Goal: Task Accomplishment & Management: Complete application form

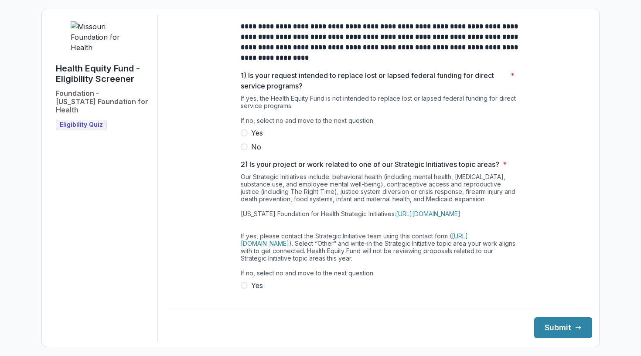
click at [257, 152] on span "No" at bounding box center [256, 147] width 10 height 10
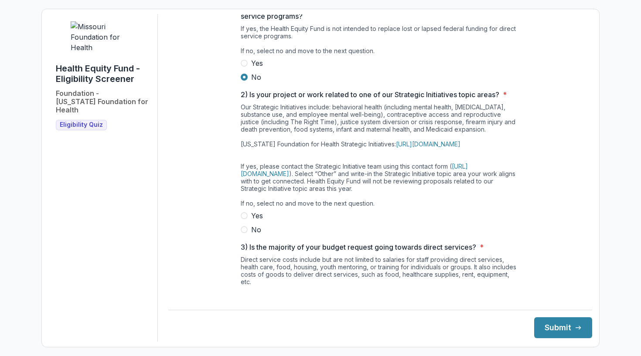
scroll to position [75, 0]
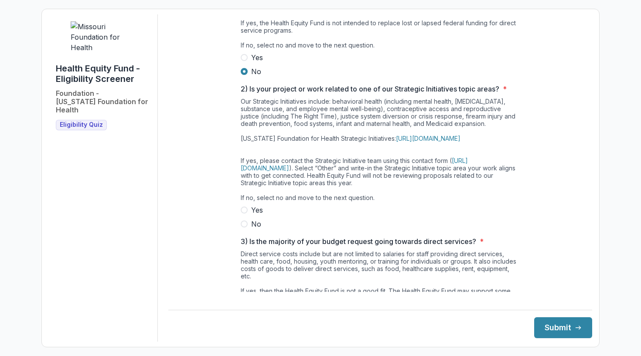
click at [257, 215] on span "Yes" at bounding box center [257, 210] width 12 height 10
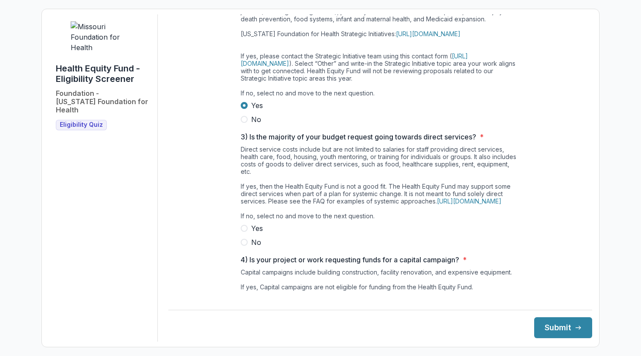
scroll to position [181, 0]
click at [251, 233] on span "Yes" at bounding box center [257, 227] width 12 height 10
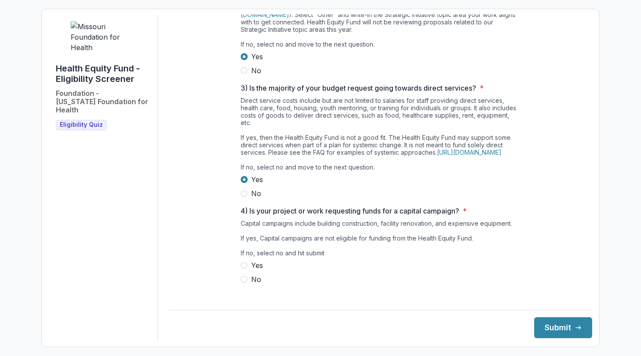
scroll to position [235, 0]
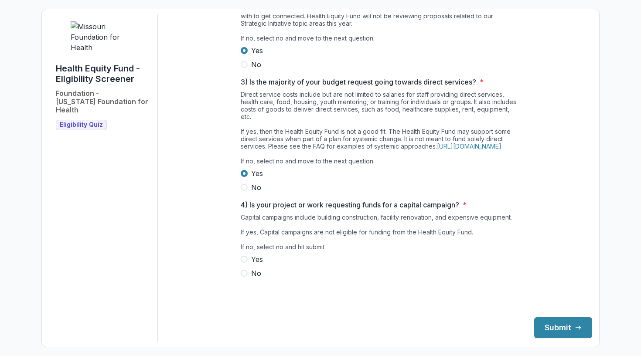
click at [259, 278] on label "No" at bounding box center [380, 273] width 279 height 10
click at [542, 323] on button "Submit" at bounding box center [563, 327] width 58 height 21
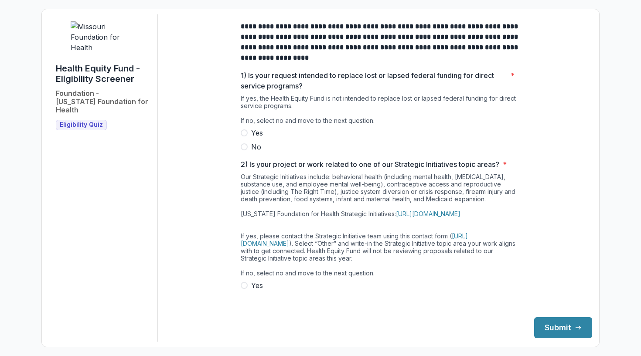
click at [253, 152] on span "No" at bounding box center [256, 147] width 10 height 10
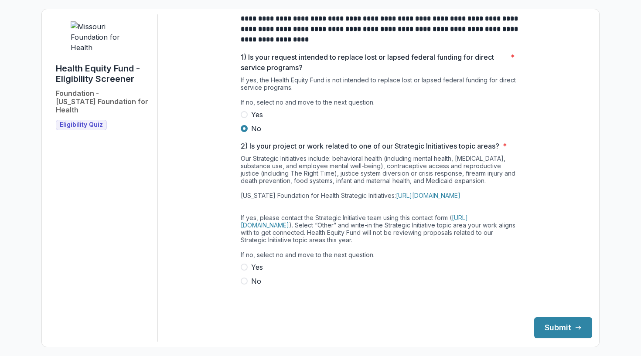
scroll to position [19, 0]
click at [256, 272] on span "Yes" at bounding box center [257, 266] width 12 height 10
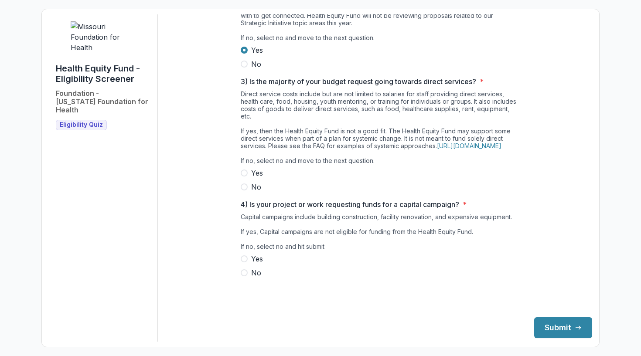
scroll to position [245, 0]
click at [254, 192] on span "No" at bounding box center [256, 187] width 10 height 10
click at [246, 291] on div "**********" at bounding box center [380, 35] width 279 height 513
click at [253, 278] on span "No" at bounding box center [256, 273] width 10 height 10
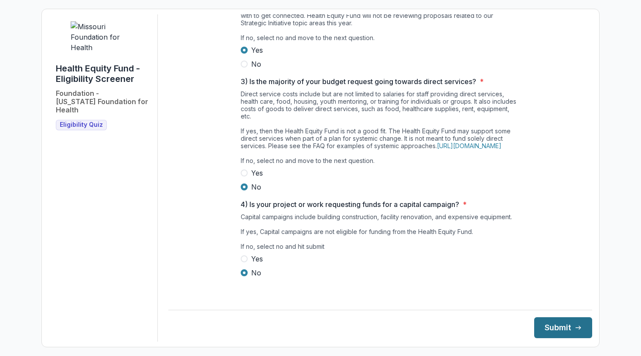
click at [566, 322] on button "Submit" at bounding box center [563, 327] width 58 height 21
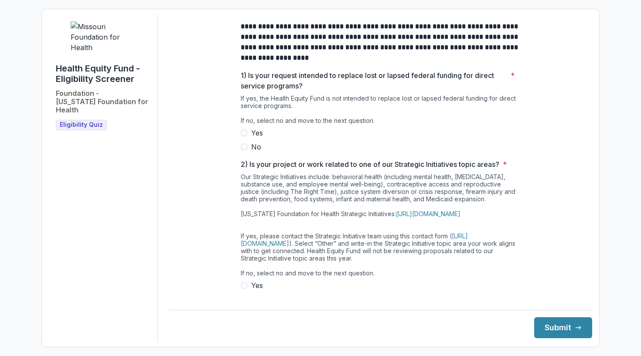
click at [243, 152] on label "No" at bounding box center [380, 147] width 279 height 10
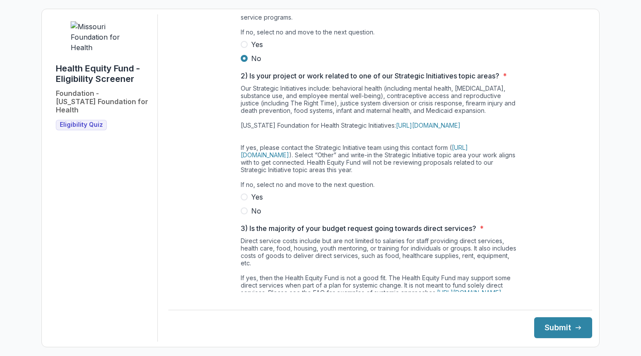
scroll to position [90, 0]
click at [246, 215] on label "No" at bounding box center [380, 209] width 279 height 10
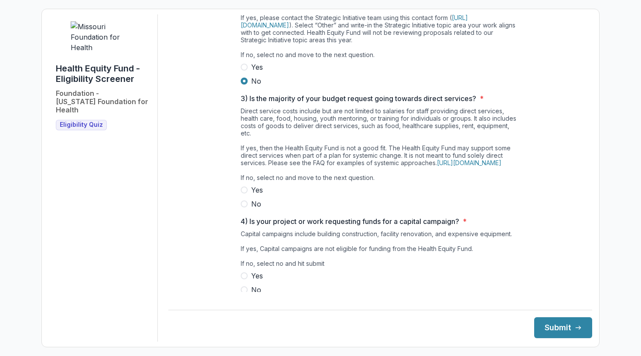
scroll to position [219, 0]
click at [251, 209] on span "No" at bounding box center [256, 203] width 10 height 10
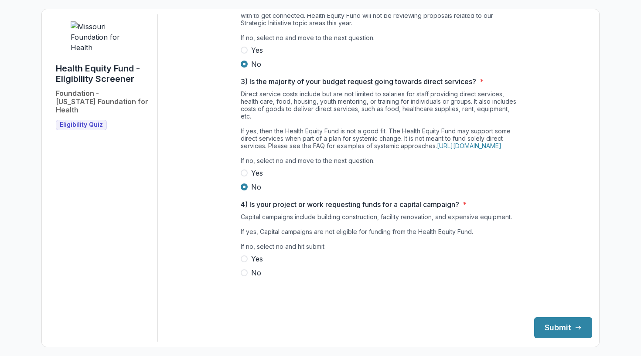
scroll to position [250, 0]
click at [252, 278] on span "No" at bounding box center [256, 273] width 10 height 10
click at [556, 329] on button "Submit" at bounding box center [563, 327] width 58 height 21
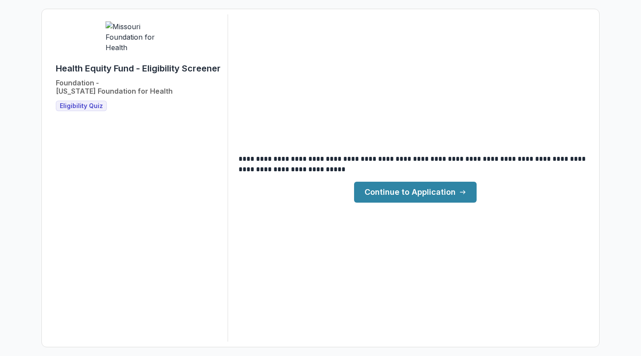
click at [421, 195] on link "Continue to Application" at bounding box center [415, 192] width 122 height 21
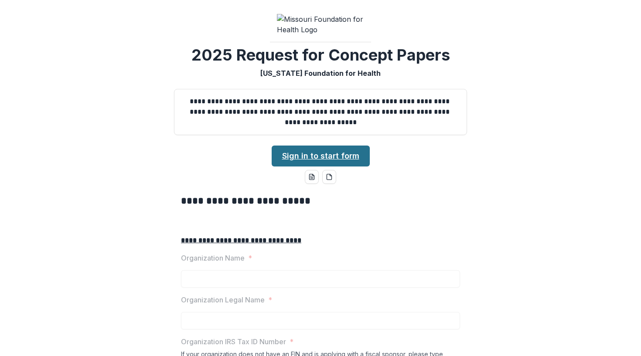
click at [349, 166] on link "Sign in to start form" at bounding box center [320, 156] width 98 height 21
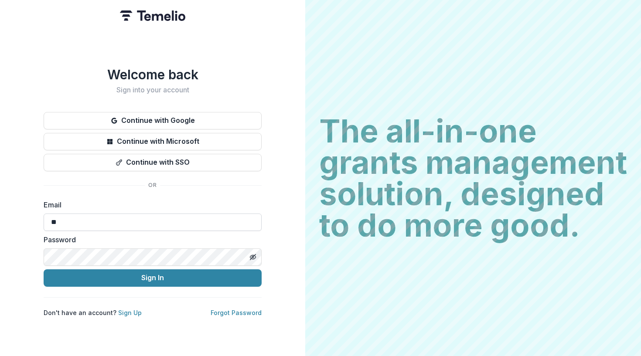
type input "*"
type input "**********"
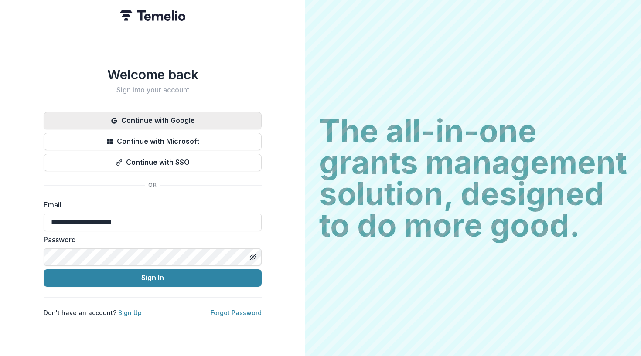
click at [139, 119] on button "Continue with Google" at bounding box center [153, 120] width 218 height 17
click at [227, 116] on button "Continue with Google" at bounding box center [153, 120] width 218 height 17
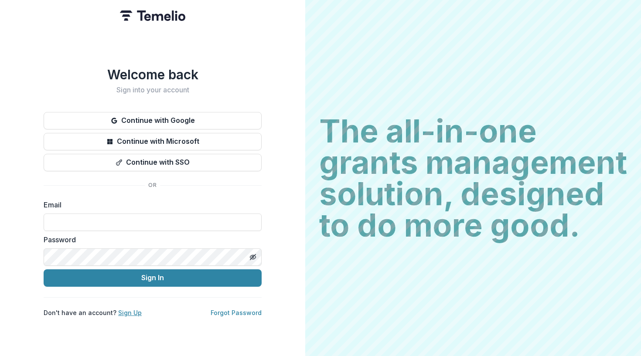
click at [130, 309] on link "Sign Up" at bounding box center [130, 312] width 24 height 7
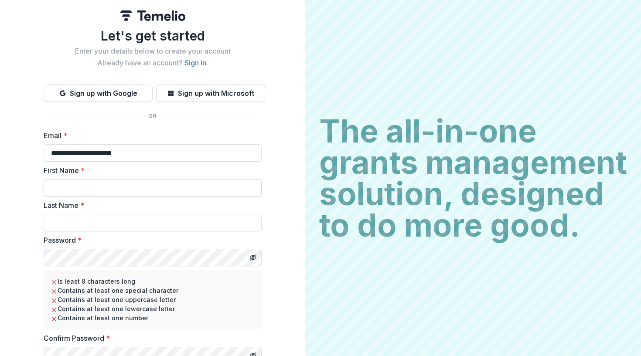
type input "**********"
type input "*****"
type input "****"
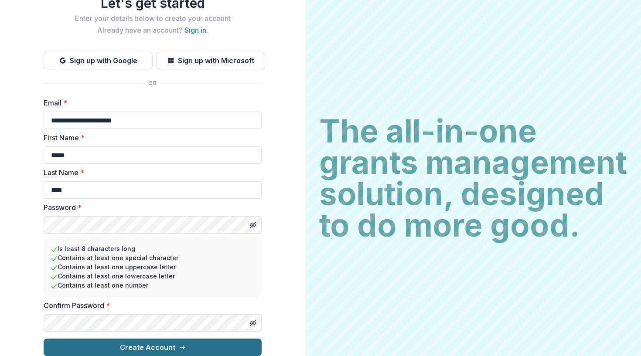
scroll to position [40, 0]
click at [140, 345] on button "Create Account" at bounding box center [153, 347] width 218 height 17
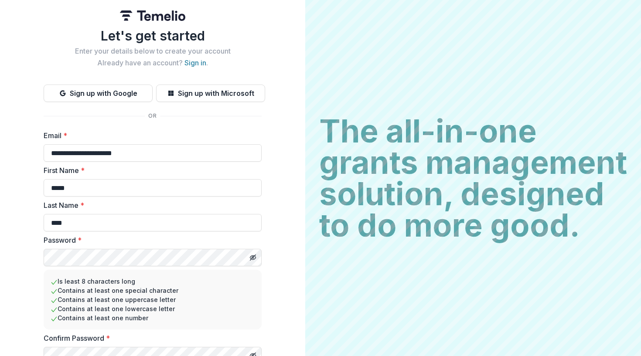
scroll to position [0, 0]
click at [195, 64] on link "Sign in" at bounding box center [195, 62] width 22 height 9
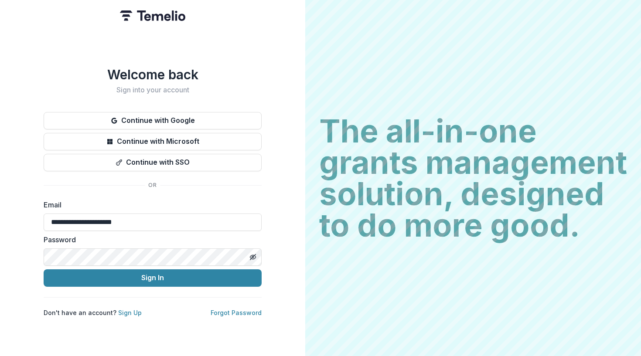
type input "**********"
click at [233, 304] on div "**********" at bounding box center [153, 192] width 218 height 250
click at [233, 310] on link "Forgot Password" at bounding box center [235, 312] width 51 height 7
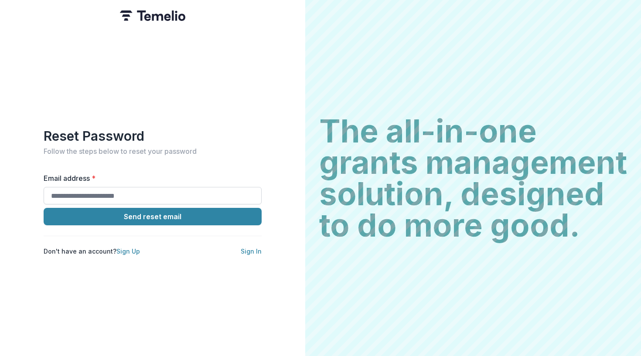
click at [161, 195] on input "Email address *" at bounding box center [153, 195] width 218 height 17
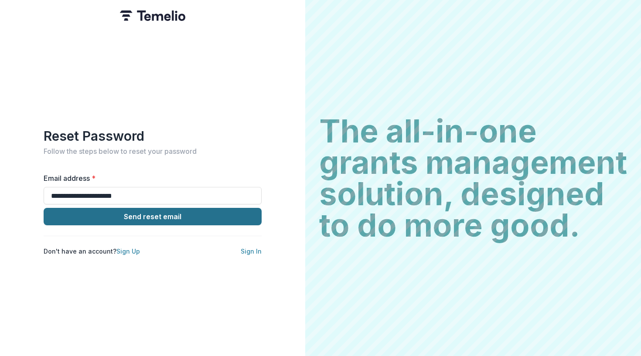
type input "**********"
click at [180, 217] on button "Send reset email" at bounding box center [153, 216] width 218 height 17
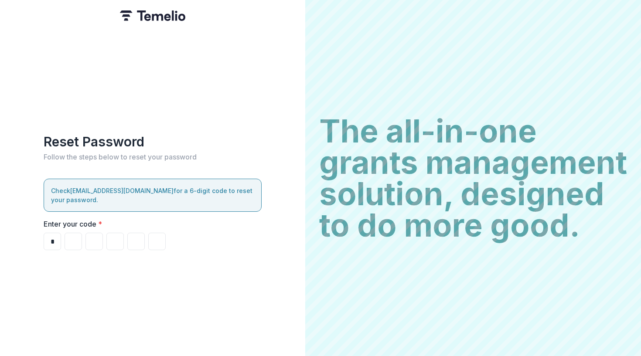
type input "*"
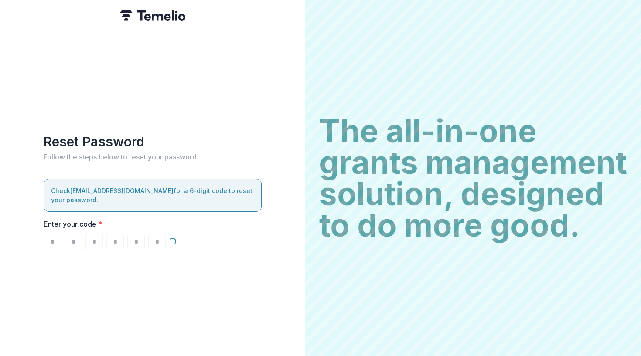
type input "*"
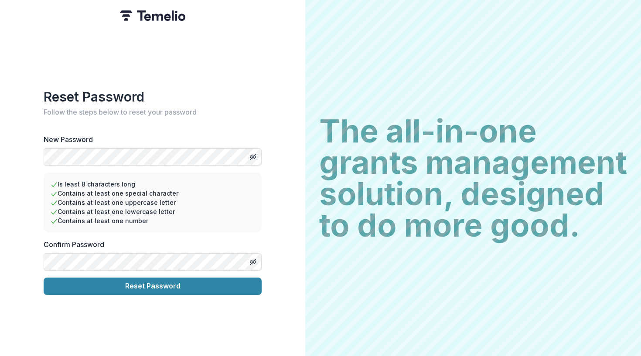
click at [130, 244] on label "Confirm Password" at bounding box center [150, 244] width 213 height 10
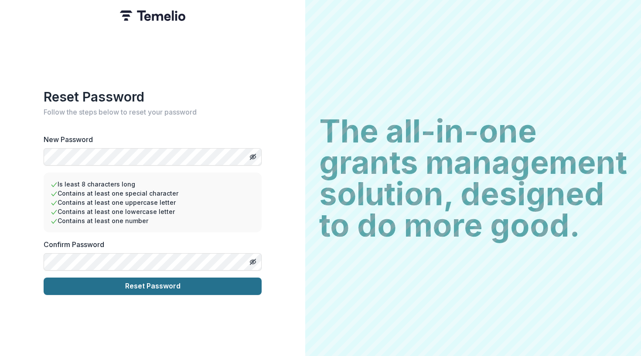
click at [133, 286] on button "Reset Password" at bounding box center [153, 286] width 218 height 17
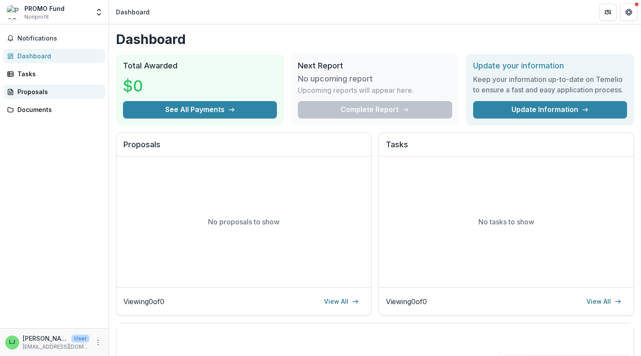
click at [43, 87] on div "Proposals" at bounding box center [57, 91] width 81 height 9
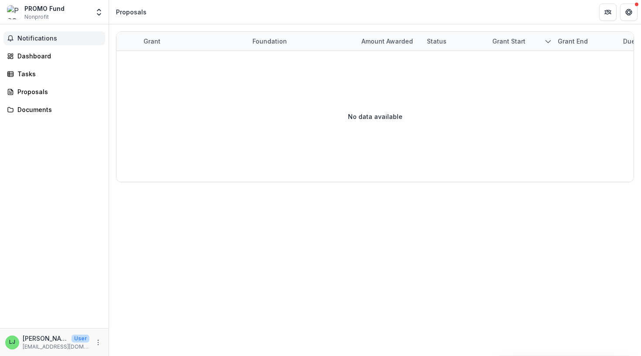
click at [61, 39] on span "Notifications" at bounding box center [59, 38] width 84 height 7
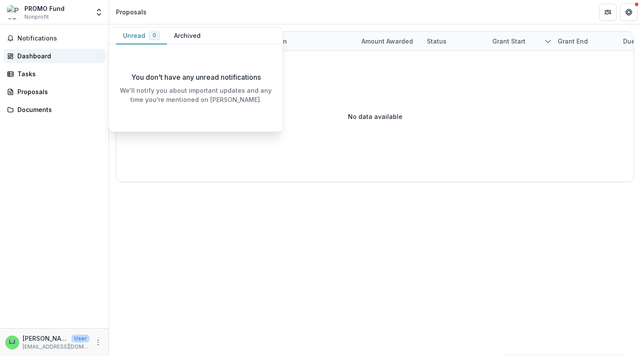
click at [63, 52] on div "Dashboard" at bounding box center [57, 55] width 81 height 9
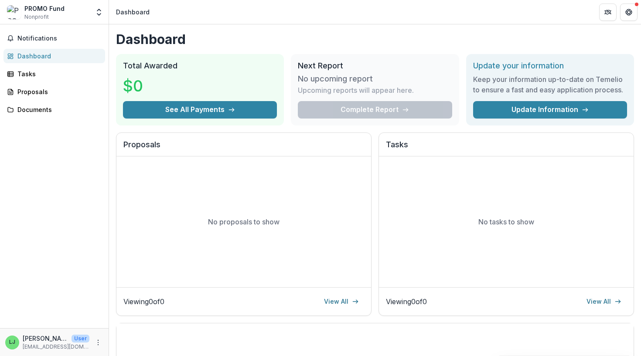
click at [392, 105] on div "Complete Report" at bounding box center [375, 109] width 154 height 17
click at [552, 103] on link "Update Information" at bounding box center [550, 109] width 154 height 17
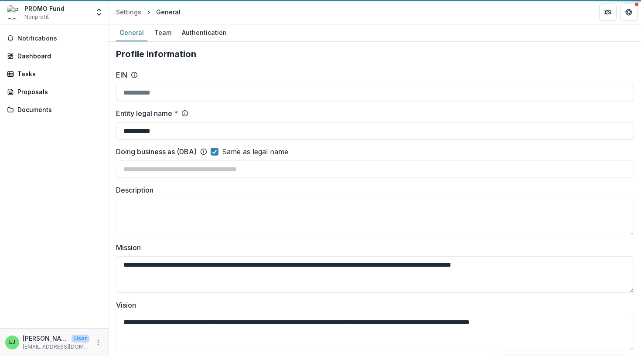
type input "**********"
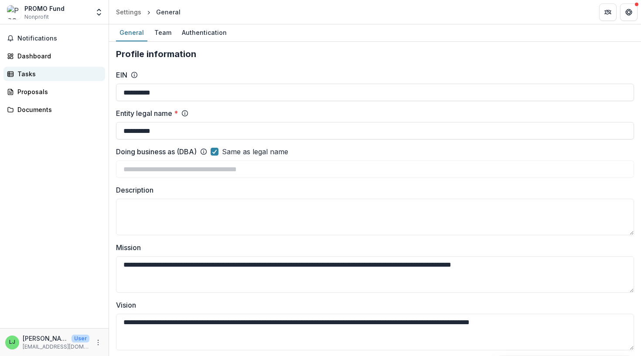
click at [40, 77] on div "Tasks" at bounding box center [57, 73] width 81 height 9
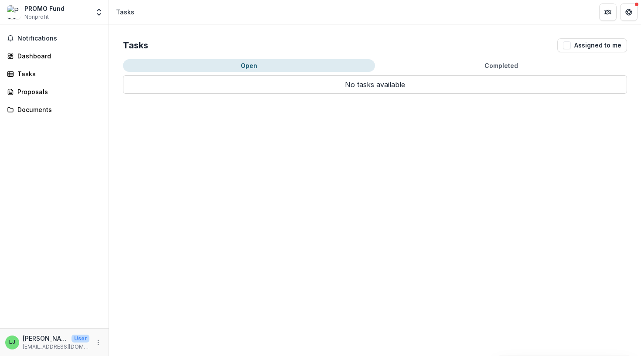
click at [45, 63] on div "Notifications Dashboard Tasks Proposals Documents" at bounding box center [54, 176] width 109 height 304
click at [49, 41] on span "Notifications" at bounding box center [59, 38] width 84 height 7
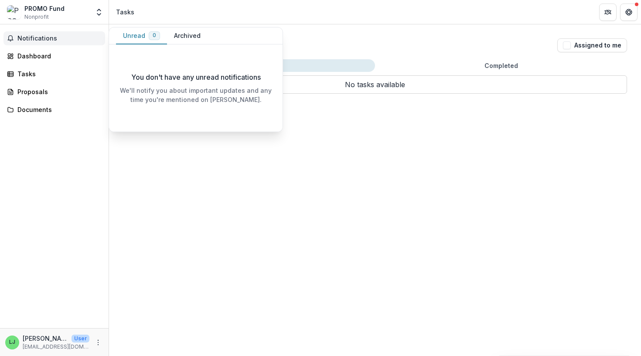
click at [172, 27] on div "Tasks Assigned to me Open Completed No tasks available No tasks available" at bounding box center [375, 65] width 532 height 83
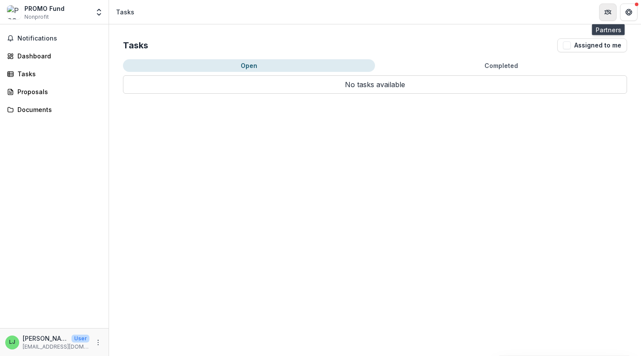
click at [602, 10] on button "Partners" at bounding box center [607, 11] width 17 height 17
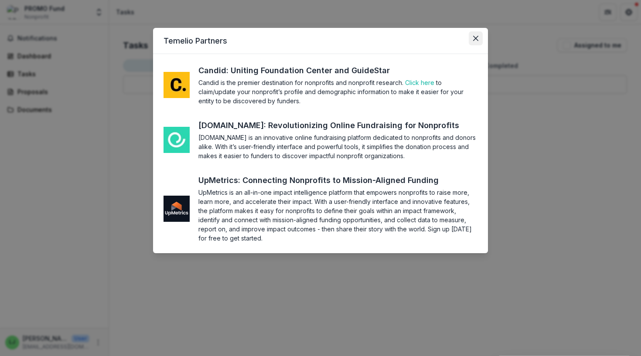
click at [478, 41] on button "Close" at bounding box center [475, 38] width 14 height 14
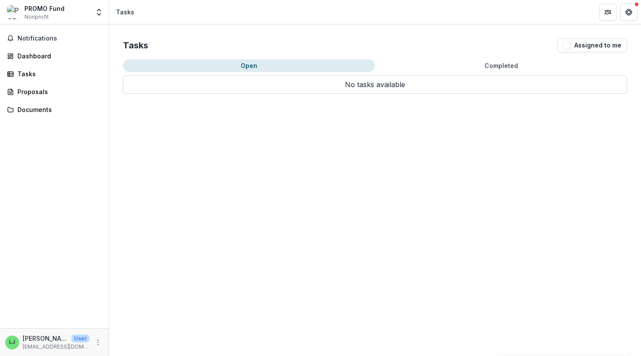
click at [88, 17] on div "PROMO Fund Nonprofit" at bounding box center [48, 12] width 82 height 17
click at [65, 16] on div "PROMO Fund Nonprofit" at bounding box center [48, 12] width 82 height 17
click at [49, 16] on div "PROMO Fund Nonprofit" at bounding box center [44, 12] width 40 height 17
click at [114, 19] on header "Tasks" at bounding box center [375, 12] width 532 height 24
click at [103, 19] on button "Open entity switcher" at bounding box center [99, 11] width 12 height 17
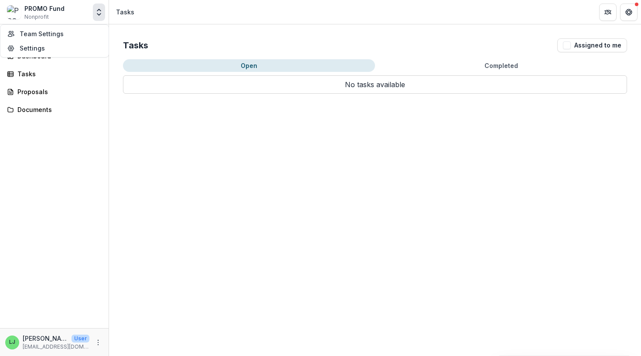
click at [139, 23] on header "Tasks" at bounding box center [375, 12] width 532 height 24
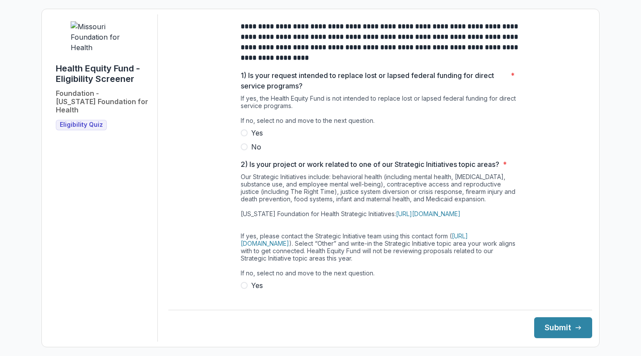
click at [258, 162] on div "**********" at bounding box center [380, 270] width 279 height 513
click at [258, 159] on div "**********" at bounding box center [380, 270] width 279 height 513
click at [255, 152] on span "No" at bounding box center [256, 147] width 10 height 10
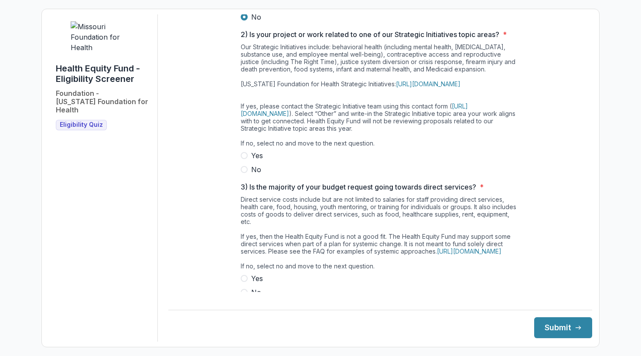
scroll to position [170, 0]
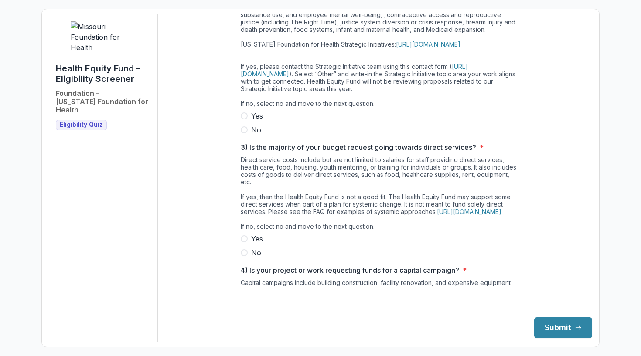
click at [257, 135] on span "No" at bounding box center [256, 130] width 10 height 10
click at [248, 258] on label "No" at bounding box center [380, 253] width 279 height 10
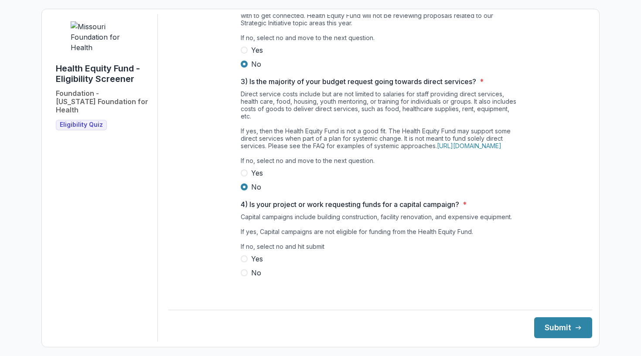
scroll to position [250, 0]
click at [246, 278] on label "No" at bounding box center [380, 273] width 279 height 10
click at [534, 325] on button "Submit" at bounding box center [563, 327] width 58 height 21
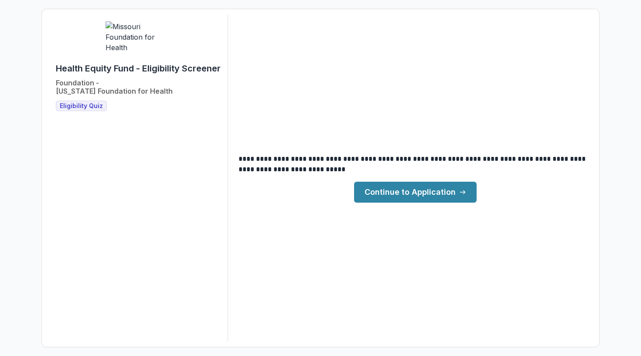
click at [439, 205] on div "**********" at bounding box center [320, 177] width 543 height 327
click at [428, 190] on link "Continue to Application" at bounding box center [415, 192] width 122 height 21
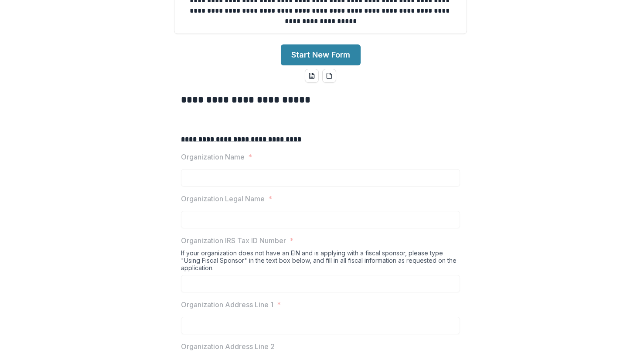
scroll to position [136, 0]
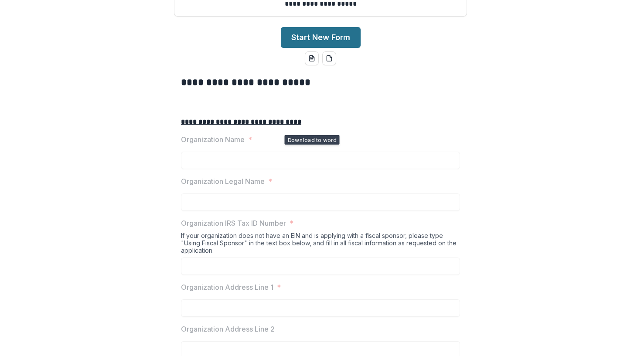
click at [309, 48] on button "Start New Form" at bounding box center [321, 37] width 80 height 21
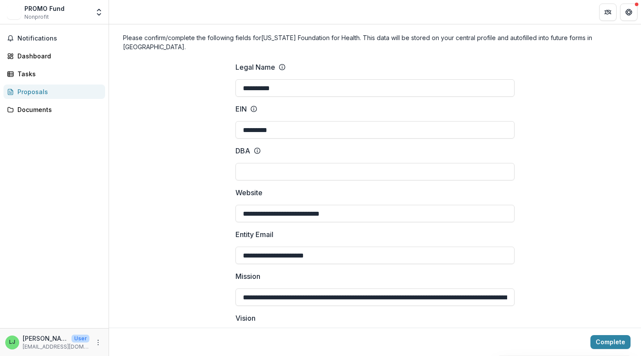
scroll to position [43, 0]
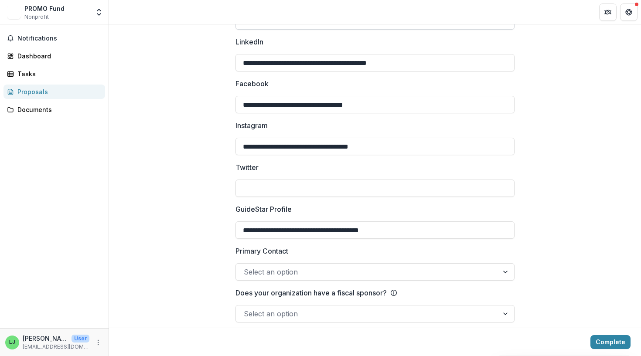
scroll to position [1326, 0]
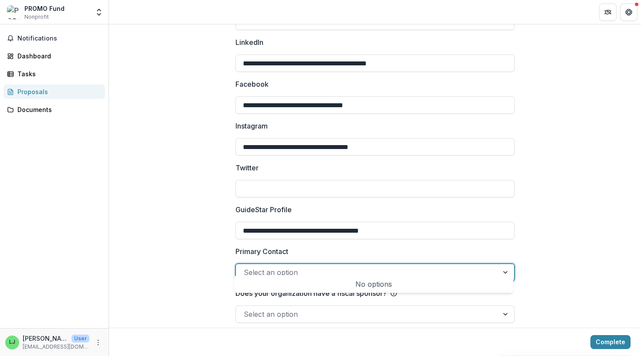
click at [317, 266] on div at bounding box center [367, 272] width 247 height 12
click at [330, 279] on div "No options" at bounding box center [373, 283] width 275 height 17
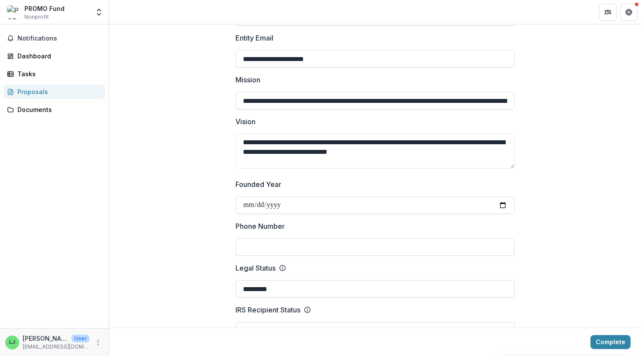
scroll to position [292, 0]
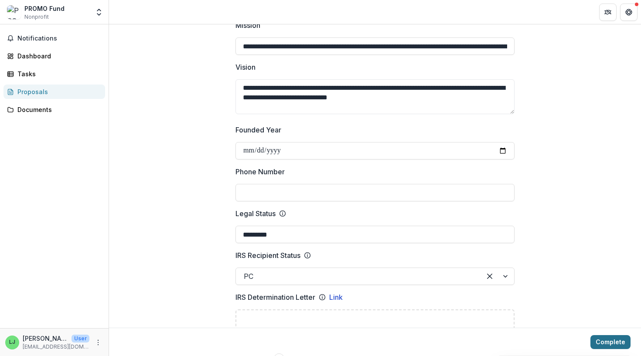
click at [620, 342] on button "Complete" at bounding box center [610, 342] width 40 height 14
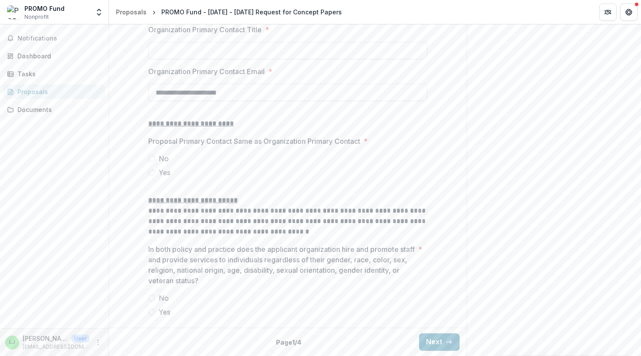
scroll to position [1051, 0]
click at [161, 154] on span "No" at bounding box center [164, 158] width 10 height 10
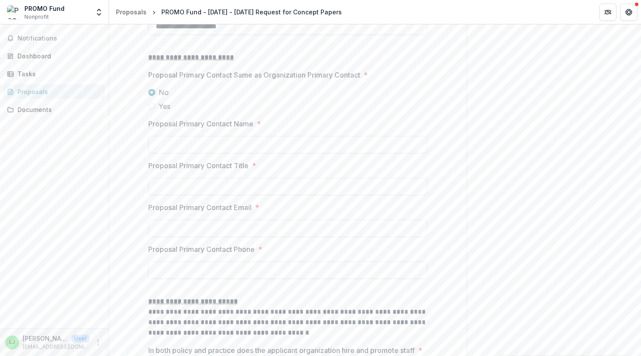
click at [155, 112] on label "Yes" at bounding box center [287, 106] width 279 height 10
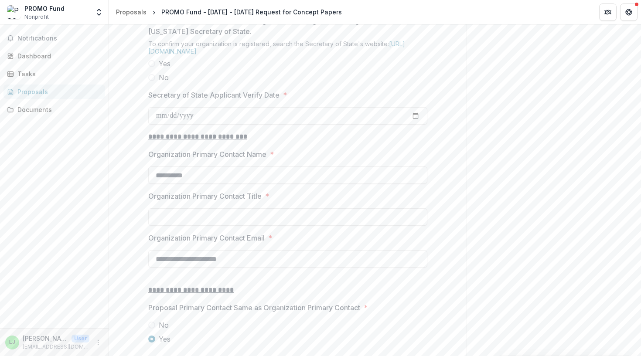
scroll to position [818, 0]
click at [166, 69] on span "Yes" at bounding box center [165, 64] width 12 height 10
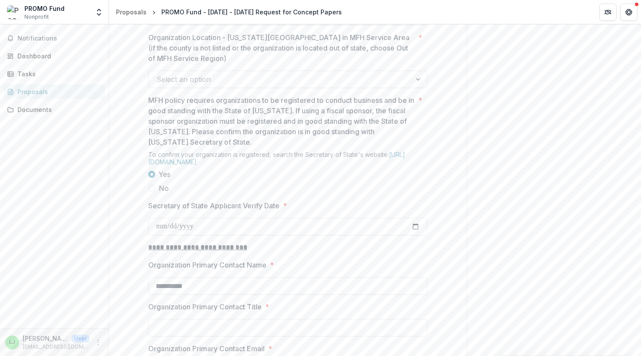
scroll to position [694, 0]
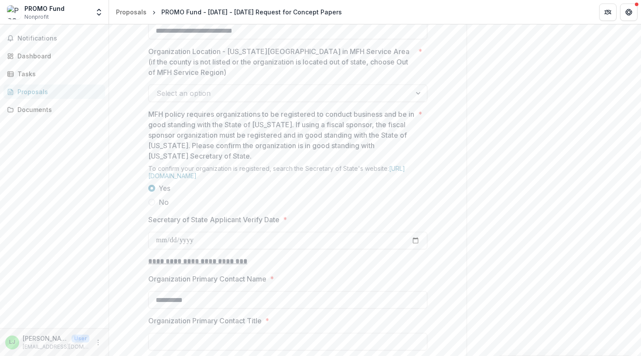
click at [189, 98] on div "Select an option" at bounding box center [279, 93] width 247 height 10
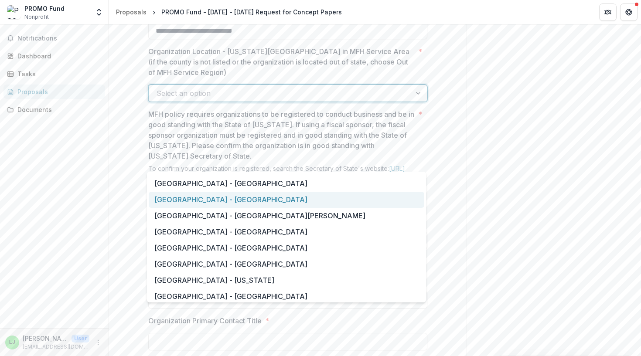
scroll to position [610, 0]
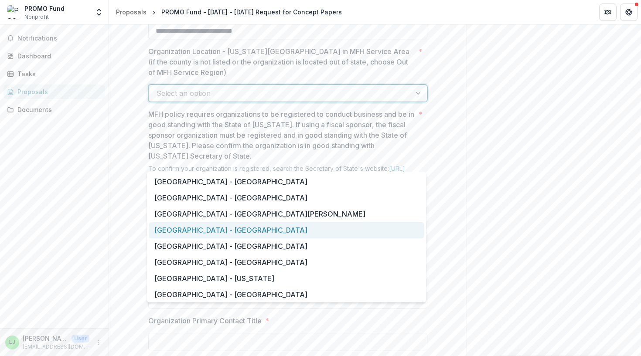
click at [212, 232] on div "[GEOGRAPHIC_DATA] - [GEOGRAPHIC_DATA]" at bounding box center [286, 230] width 275 height 16
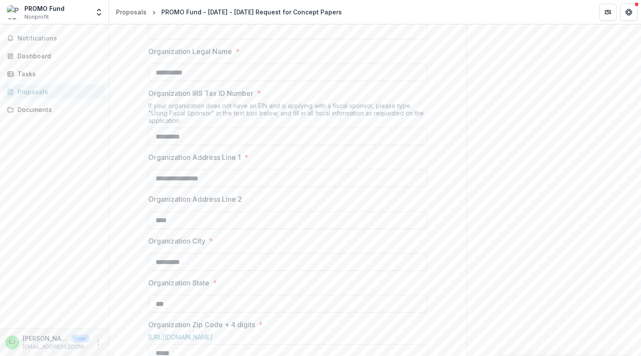
scroll to position [242, 0]
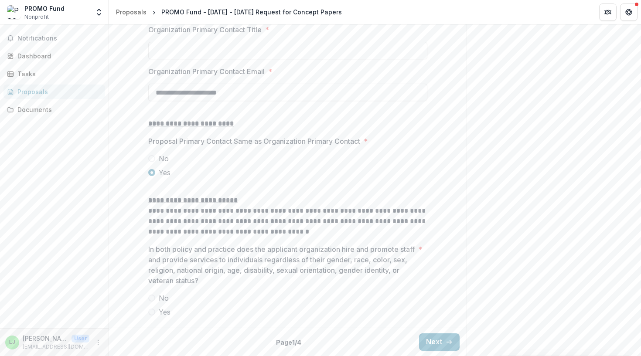
scroll to position [1051, 0]
type input "**********"
click at [154, 301] on label "No" at bounding box center [287, 298] width 279 height 10
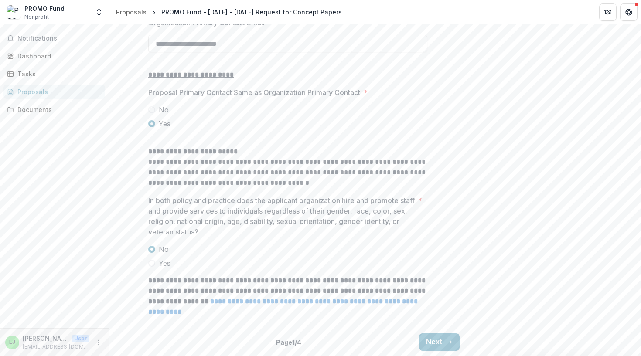
scroll to position [1062, 0]
click at [168, 268] on span "Yes" at bounding box center [165, 263] width 12 height 10
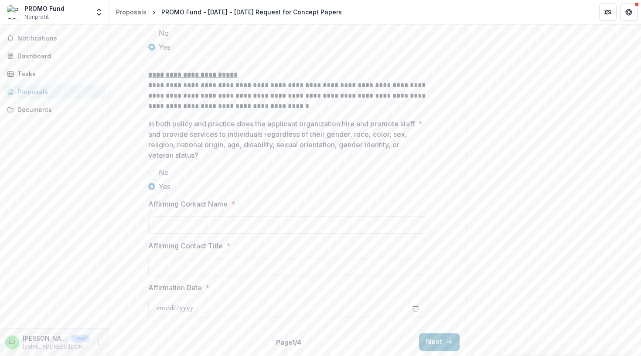
scroll to position [1148, 0]
click at [196, 216] on div at bounding box center [287, 214] width 279 height 3
type input "*"
type input "**********"
click at [182, 275] on input "Affirming Contact Title *" at bounding box center [287, 266] width 279 height 17
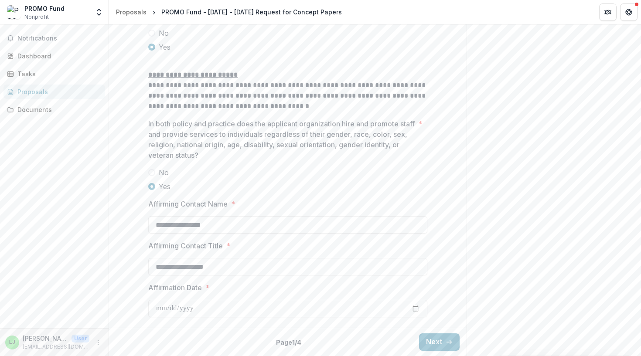
scroll to position [1177, 0]
type input "**********"
click at [451, 349] on button "Next" at bounding box center [439, 341] width 41 height 17
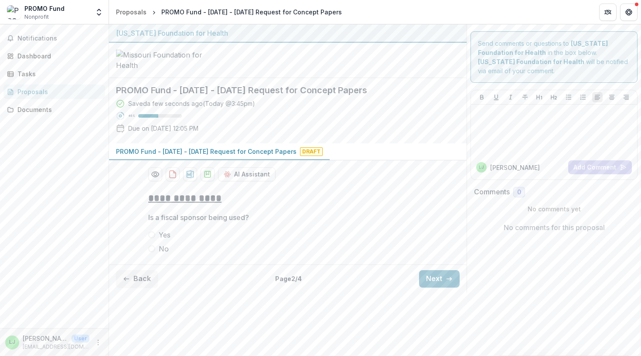
scroll to position [3, 0]
click at [162, 254] on span "No" at bounding box center [164, 249] width 10 height 10
click at [448, 288] on button "Next" at bounding box center [439, 278] width 41 height 17
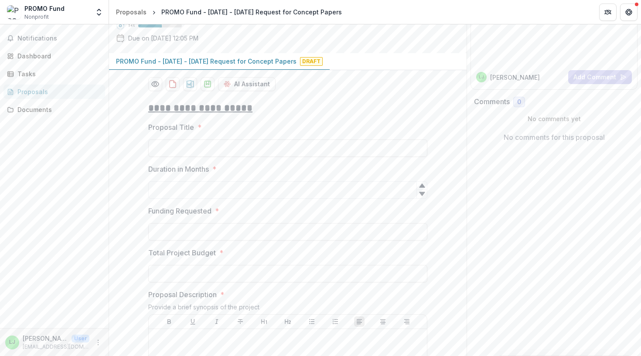
scroll to position [95, 0]
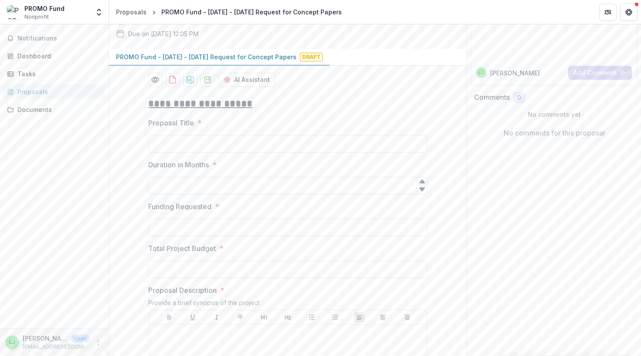
click at [207, 194] on input "Duration in Months *" at bounding box center [287, 185] width 279 height 17
type input "**"
click at [188, 236] on input "Funding Requested *" at bounding box center [287, 227] width 279 height 17
type input "********"
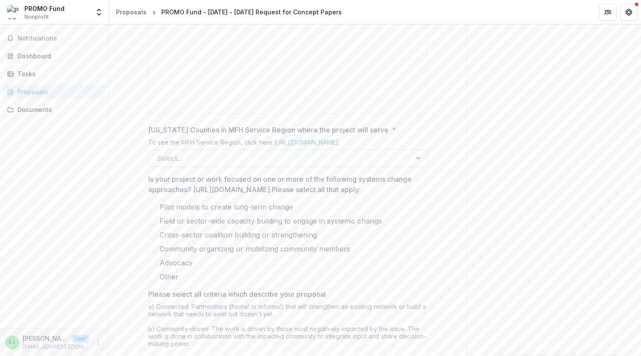
scroll to position [444, 0]
click at [169, 163] on div "Select..." at bounding box center [279, 157] width 247 height 10
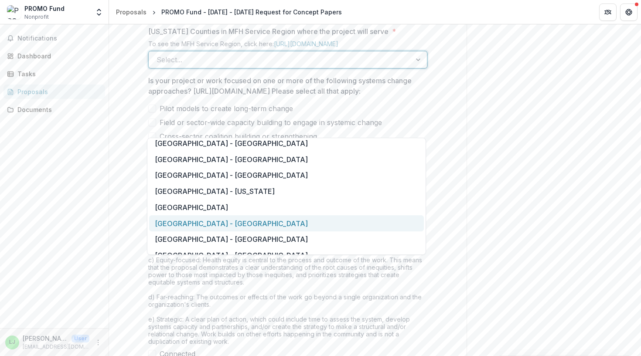
scroll to position [680, 0]
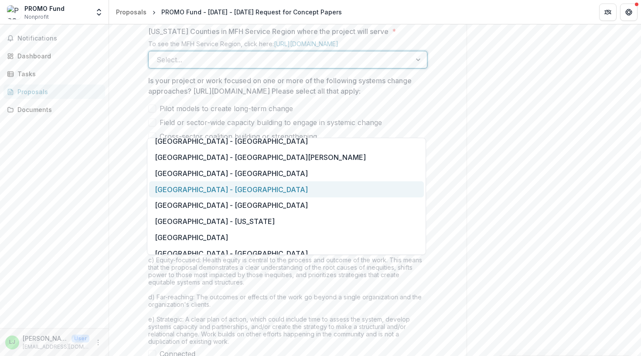
click at [202, 191] on div "[GEOGRAPHIC_DATA] - [GEOGRAPHIC_DATA]" at bounding box center [286, 189] width 275 height 16
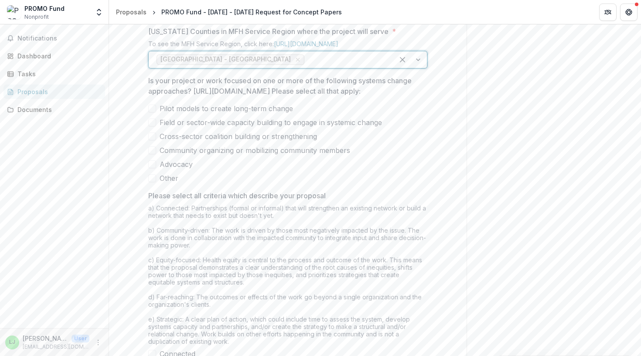
click at [355, 66] on div at bounding box center [346, 60] width 80 height 12
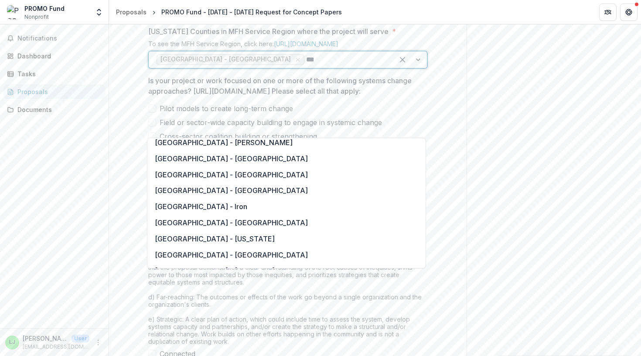
scroll to position [0, 0]
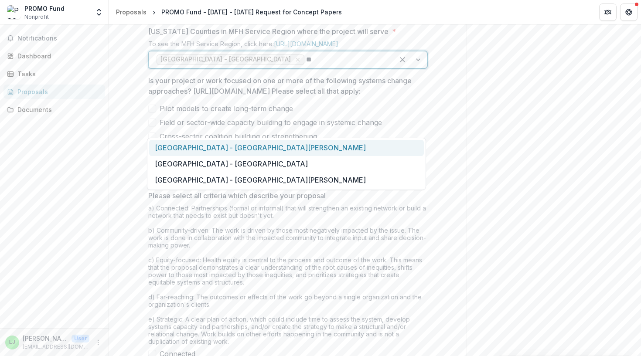
type input "*"
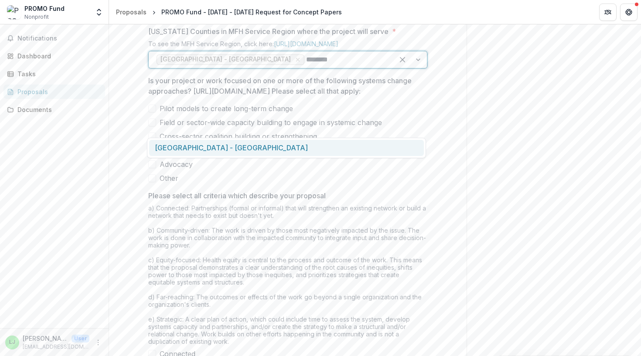
type input "*********"
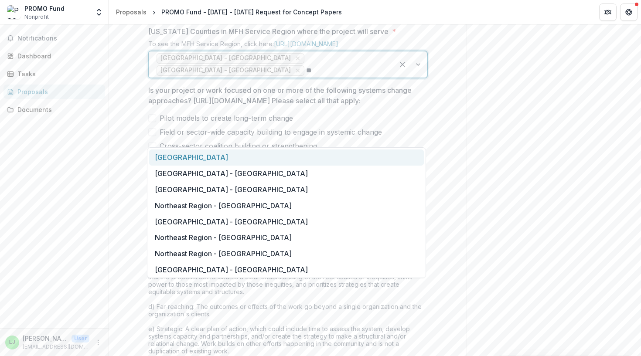
type input "***"
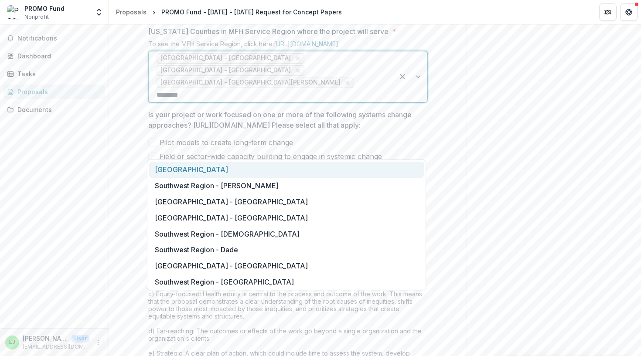
type input "*********"
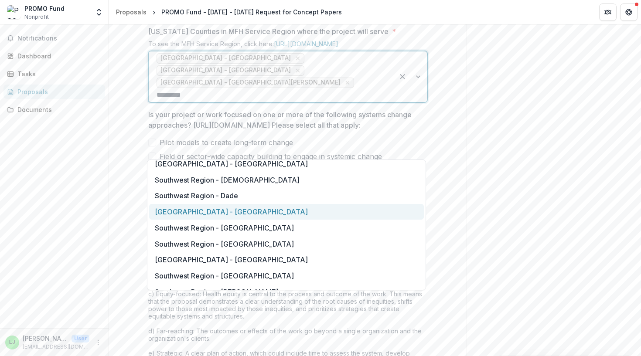
scroll to position [65, 0]
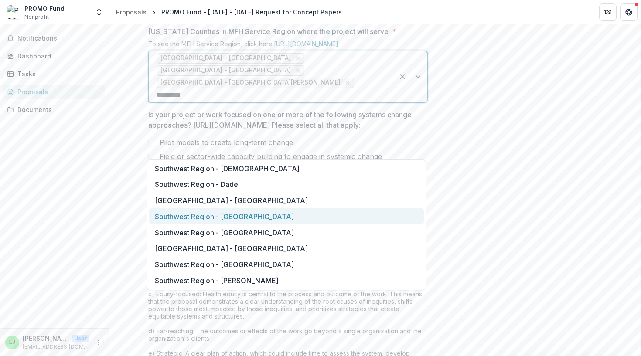
click at [254, 217] on div "Southwest Region - [GEOGRAPHIC_DATA]" at bounding box center [286, 216] width 275 height 16
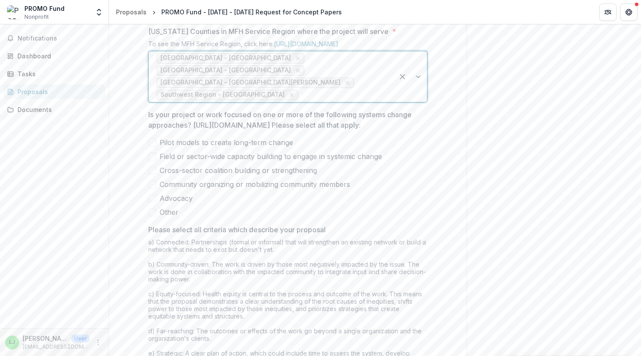
click at [230, 162] on span "Field or sector-wide capacity building to engage in systemic change" at bounding box center [270, 156] width 222 height 10
click at [235, 176] on span "Cross-sector coalition building or strengthening" at bounding box center [237, 170] width 157 height 10
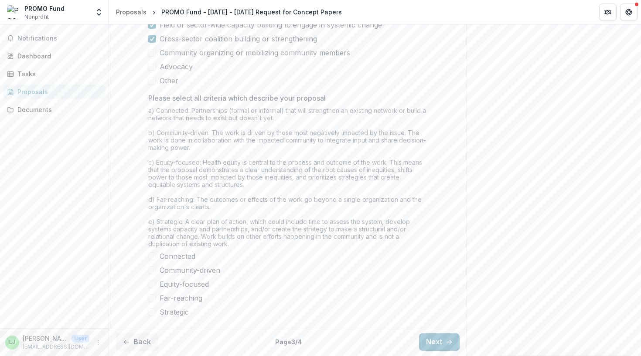
scroll to position [750, 0]
click at [180, 259] on span "Connected" at bounding box center [177, 256] width 36 height 10
click at [202, 273] on span "Community-driven" at bounding box center [189, 270] width 61 height 10
click at [162, 265] on span "Community-driven" at bounding box center [189, 270] width 61 height 10
click at [153, 258] on div at bounding box center [151, 256] width 5 height 7
